Goal: Check status: Check status

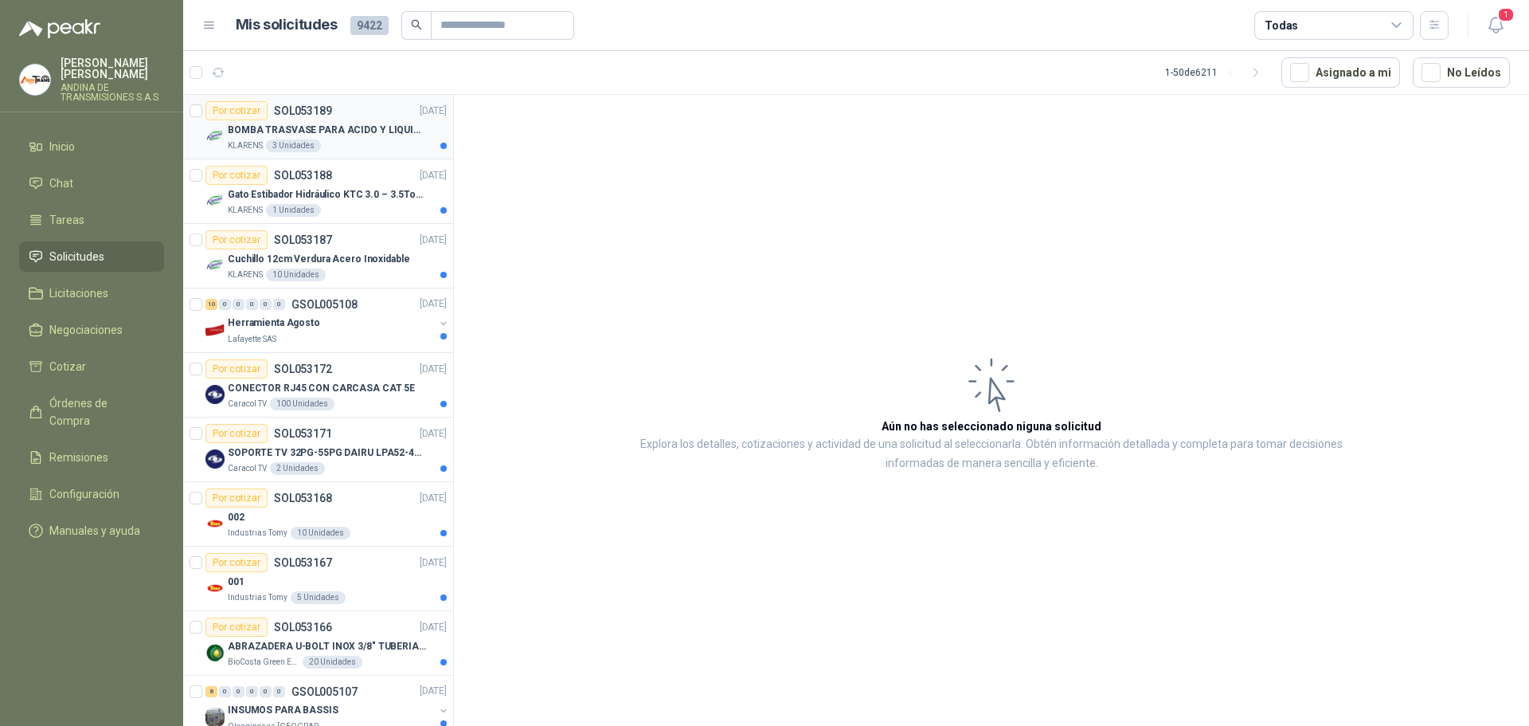
click at [288, 110] on p "SOL053189" at bounding box center [303, 110] width 58 height 11
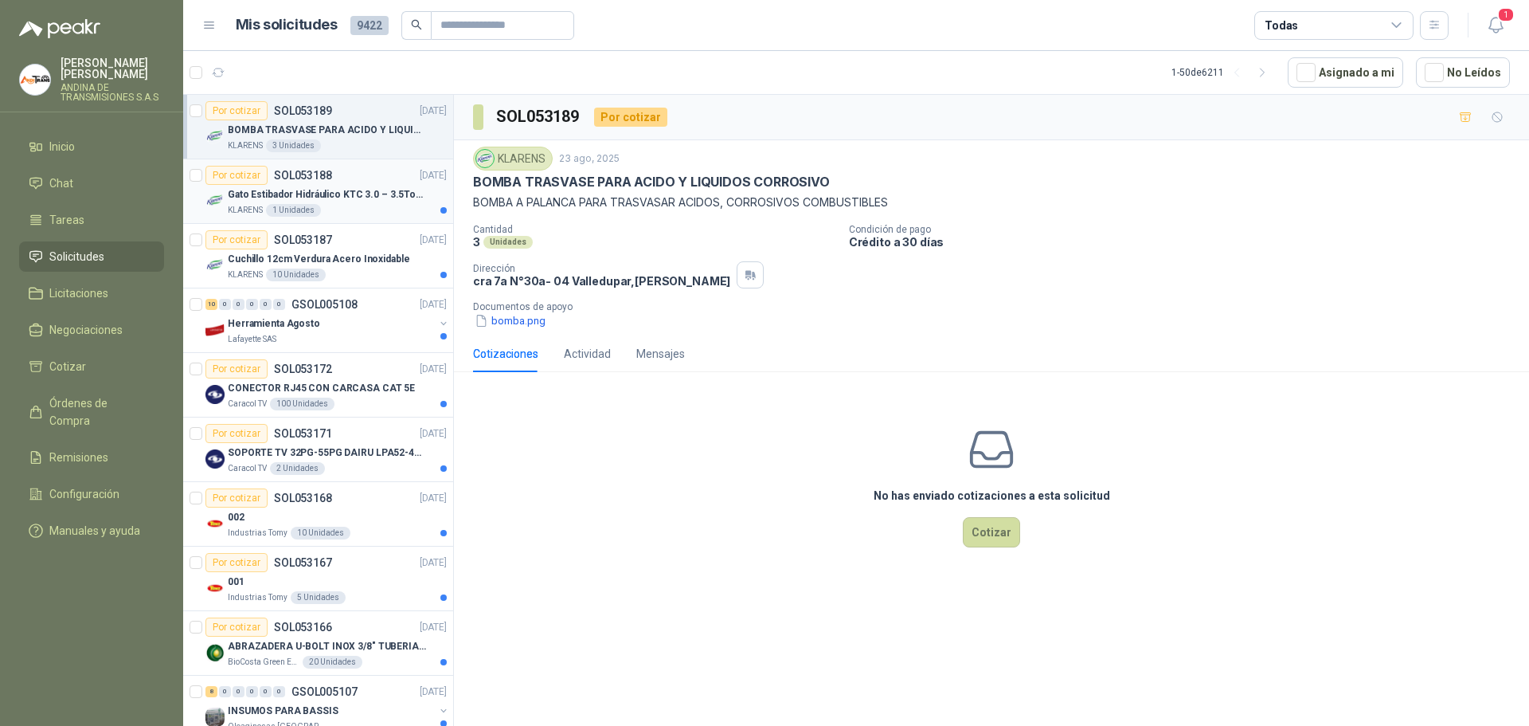
click at [324, 175] on p "SOL053188" at bounding box center [303, 175] width 58 height 11
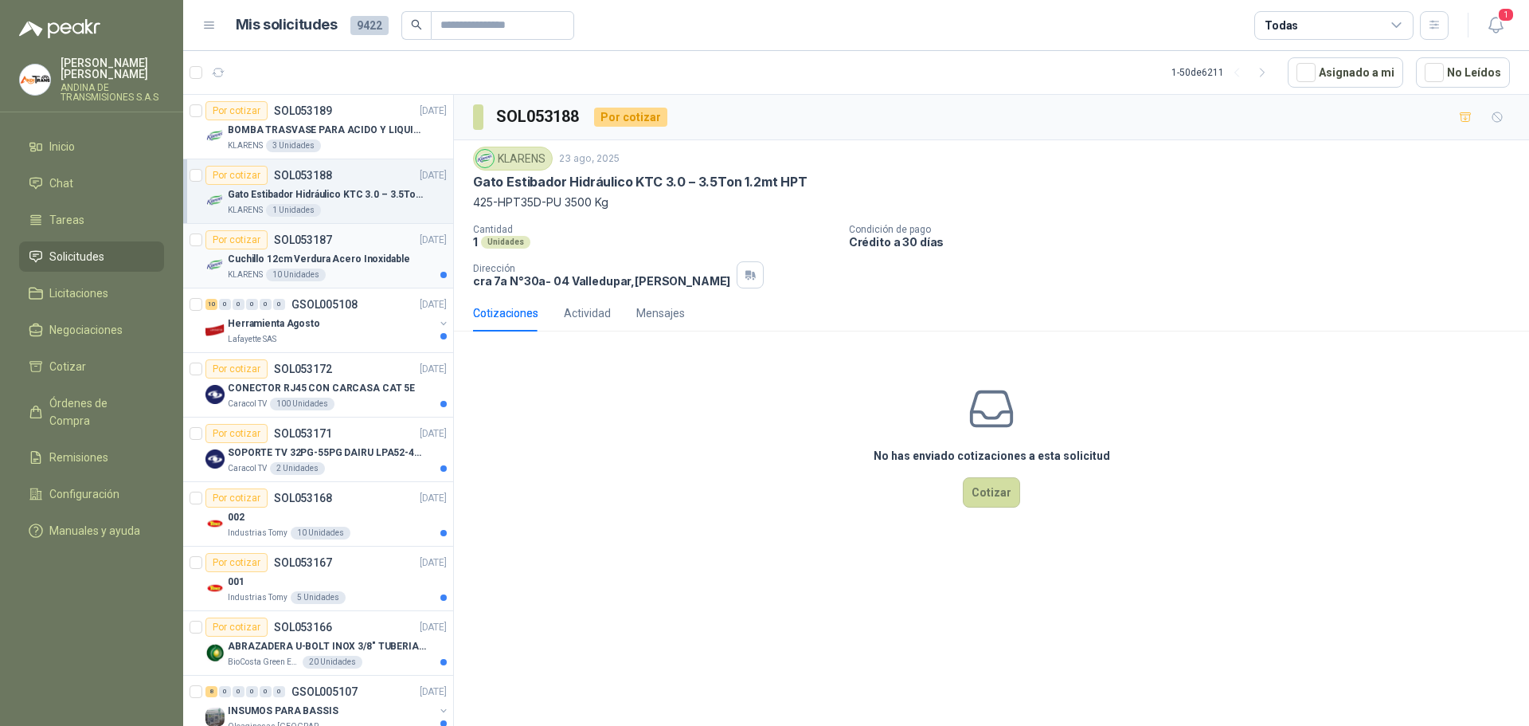
click at [285, 236] on p "SOL053187" at bounding box center [303, 239] width 58 height 11
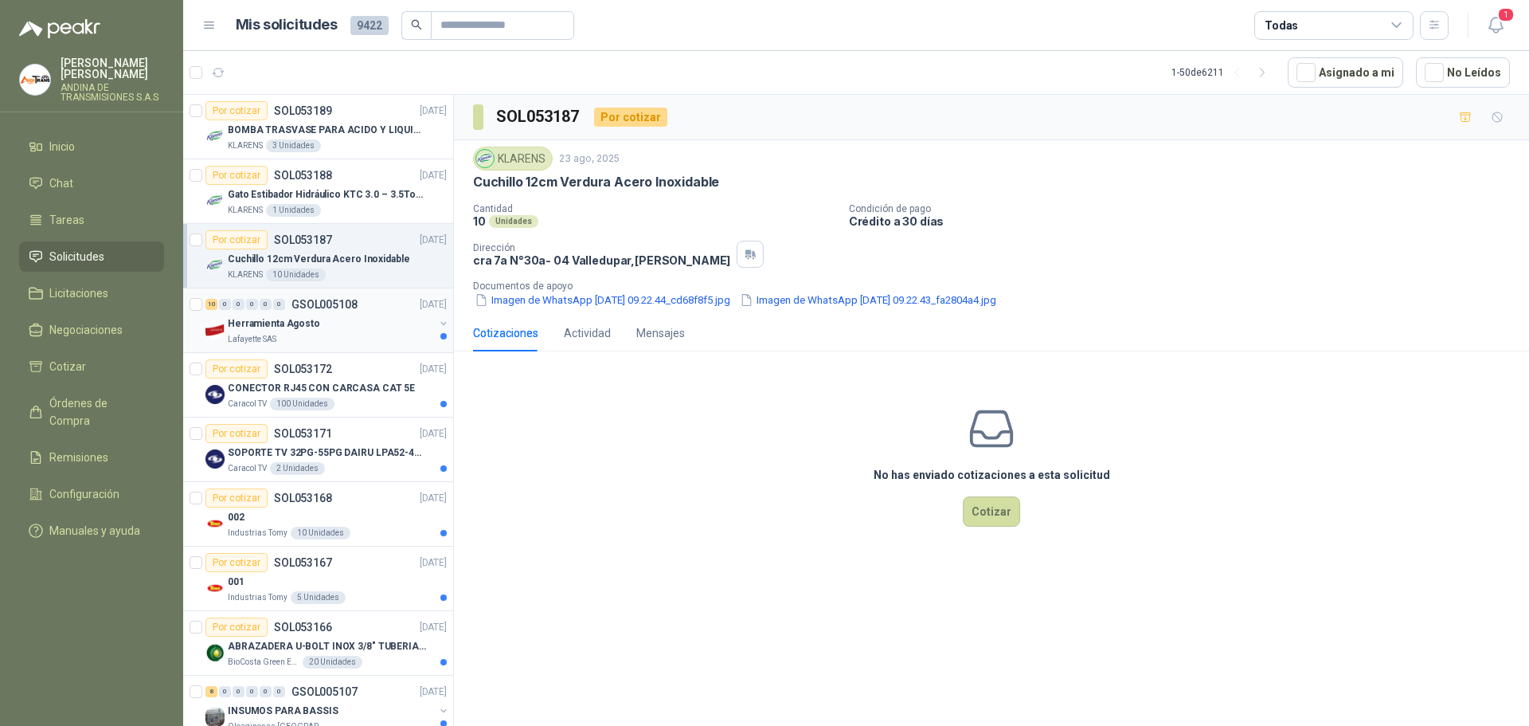
click at [315, 300] on p "GSOL005108" at bounding box center [325, 304] width 66 height 11
